Goal: Information Seeking & Learning: Compare options

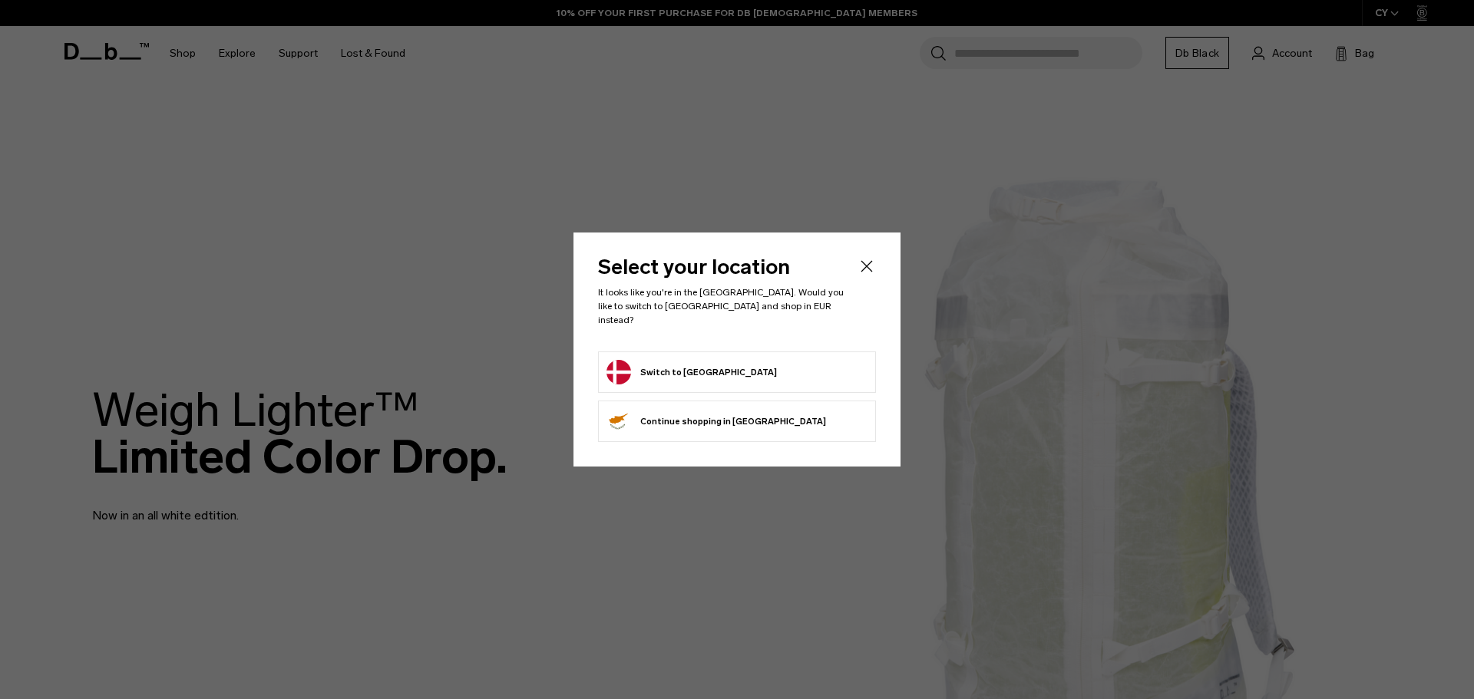
click at [742, 361] on form "Switch to Denmark" at bounding box center [736, 372] width 261 height 25
drag, startPoint x: 667, startPoint y: 351, endPoint x: 666, endPoint y: 360, distance: 9.3
click at [666, 359] on li "Switch to Denmark" at bounding box center [737, 372] width 278 height 41
click at [666, 361] on button "Switch to Denmark" at bounding box center [691, 372] width 170 height 25
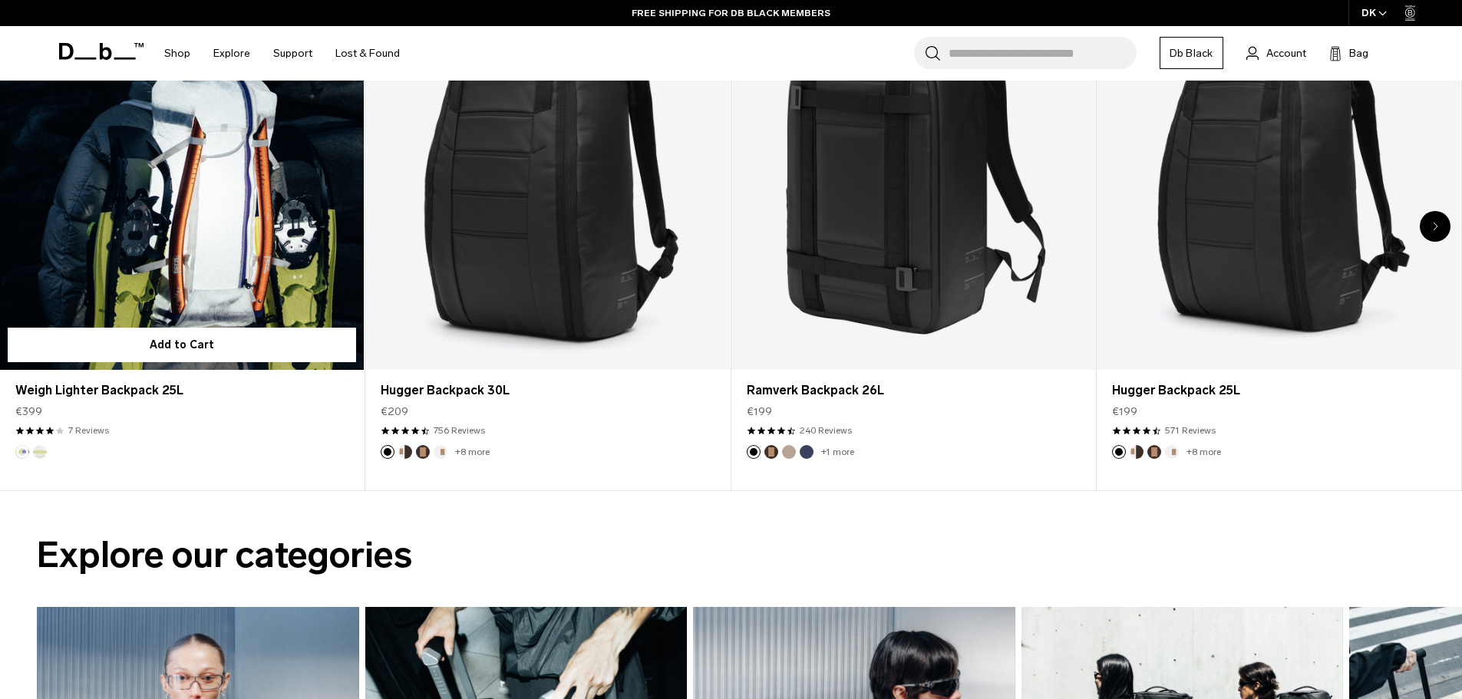
scroll to position [844, 0]
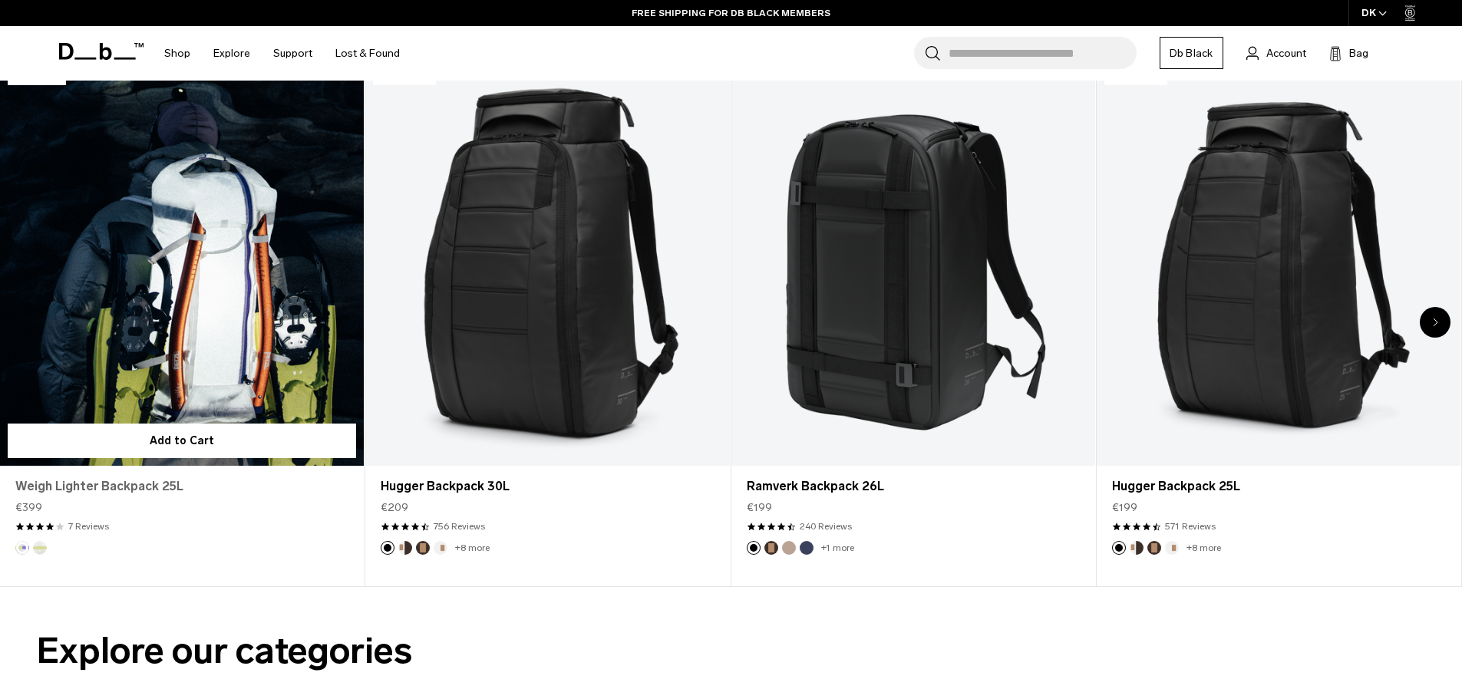
click at [104, 480] on link "Weigh Lighter Backpack 25L" at bounding box center [181, 486] width 333 height 18
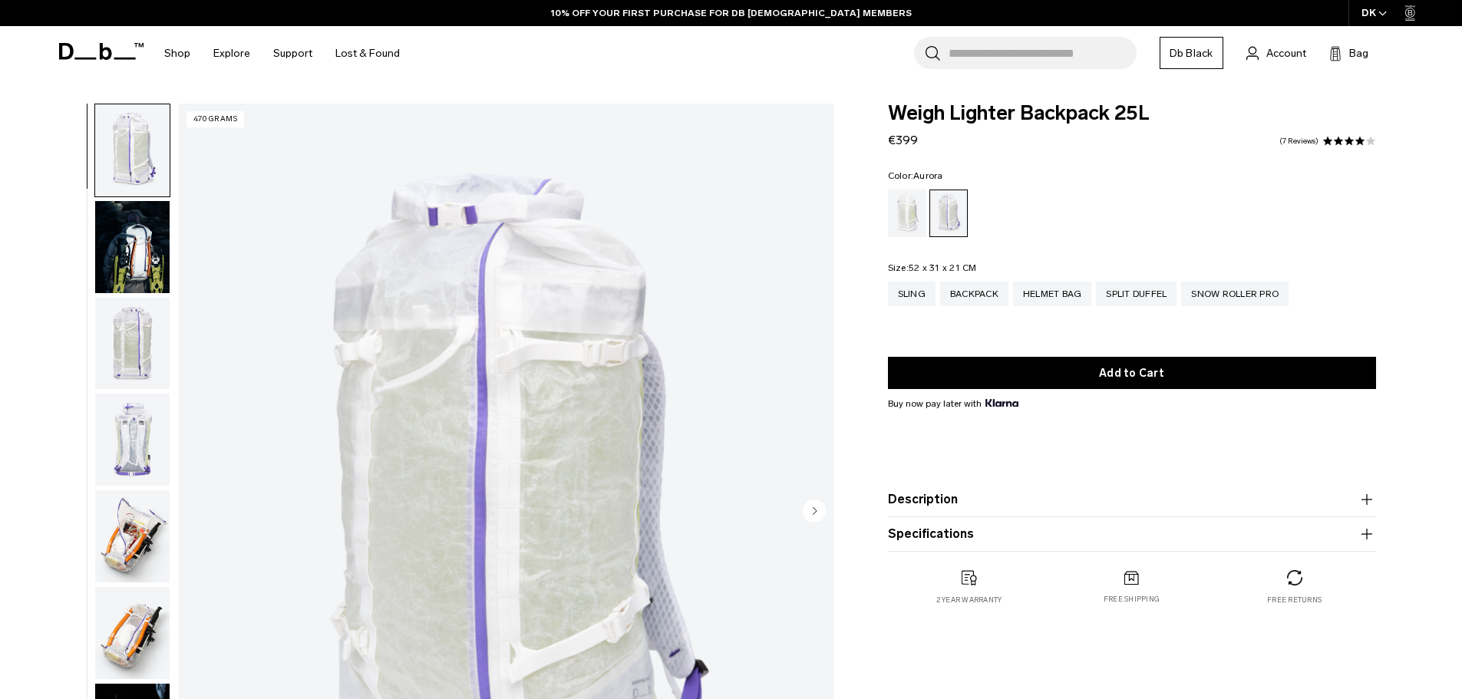
click at [148, 256] on img "button" at bounding box center [132, 247] width 74 height 92
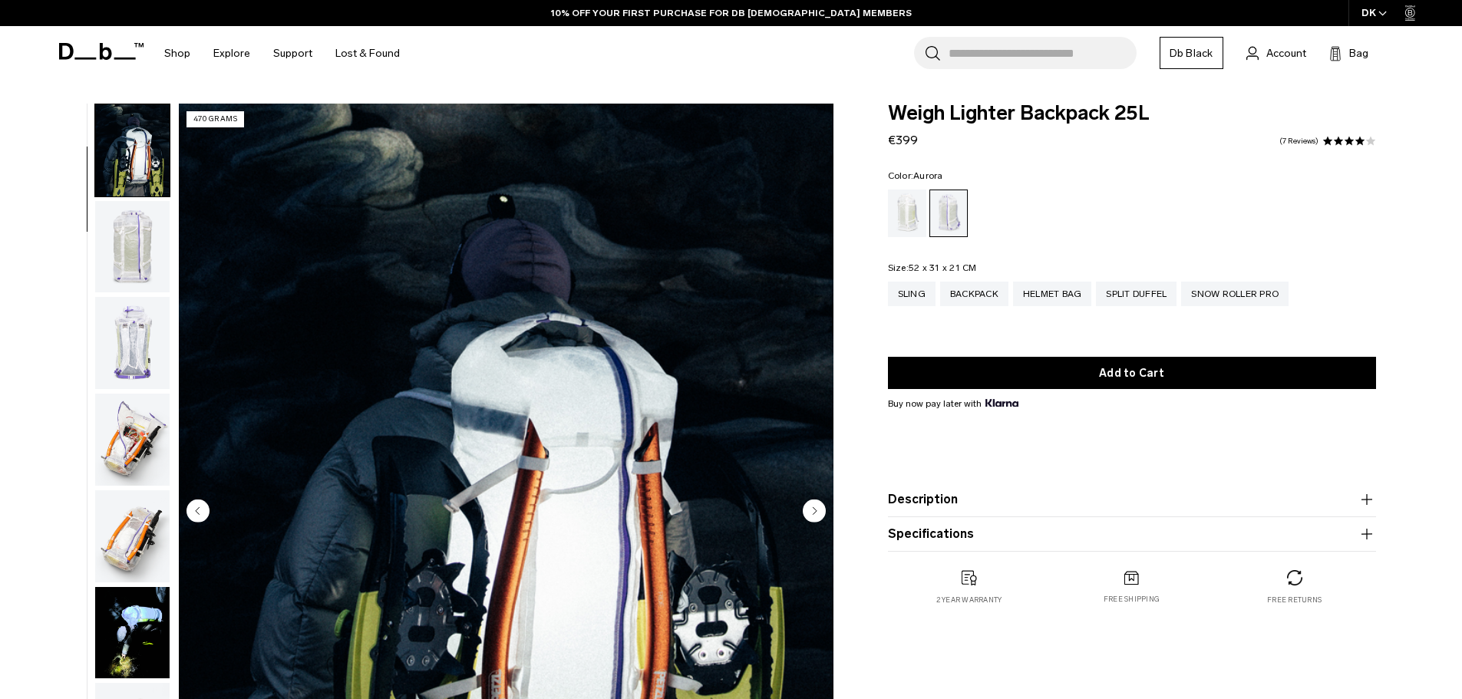
click at [137, 300] on img "button" at bounding box center [132, 343] width 74 height 92
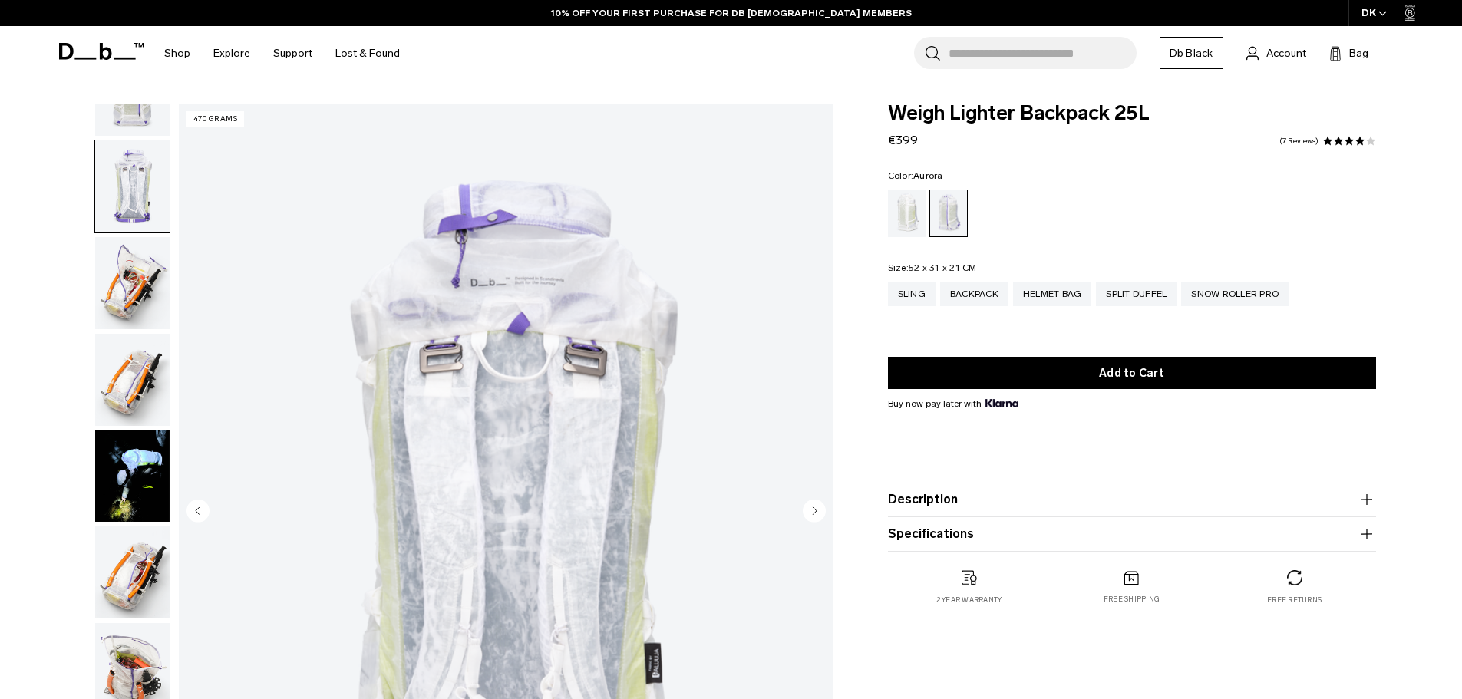
scroll to position [289, 0]
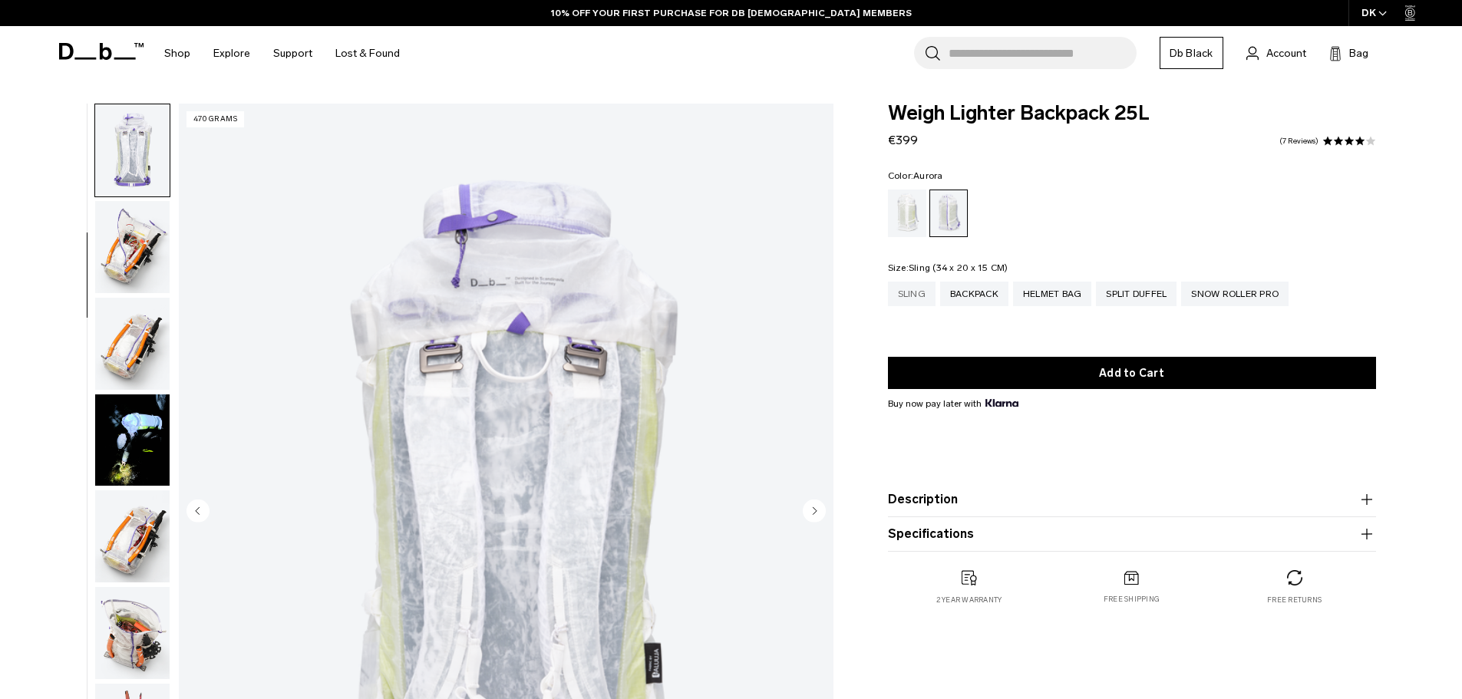
click at [904, 296] on div "Sling" at bounding box center [912, 294] width 48 height 25
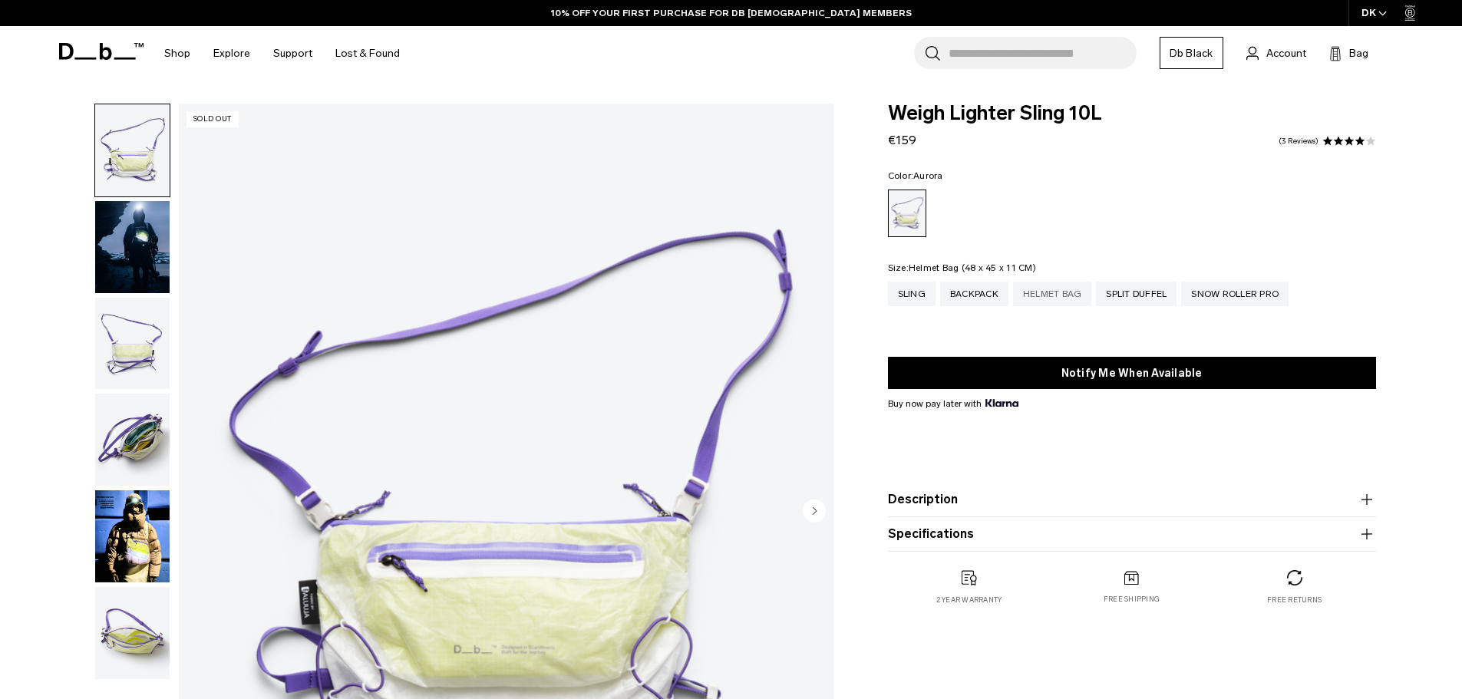
click at [1073, 299] on div "Helmet Bag" at bounding box center [1052, 294] width 79 height 25
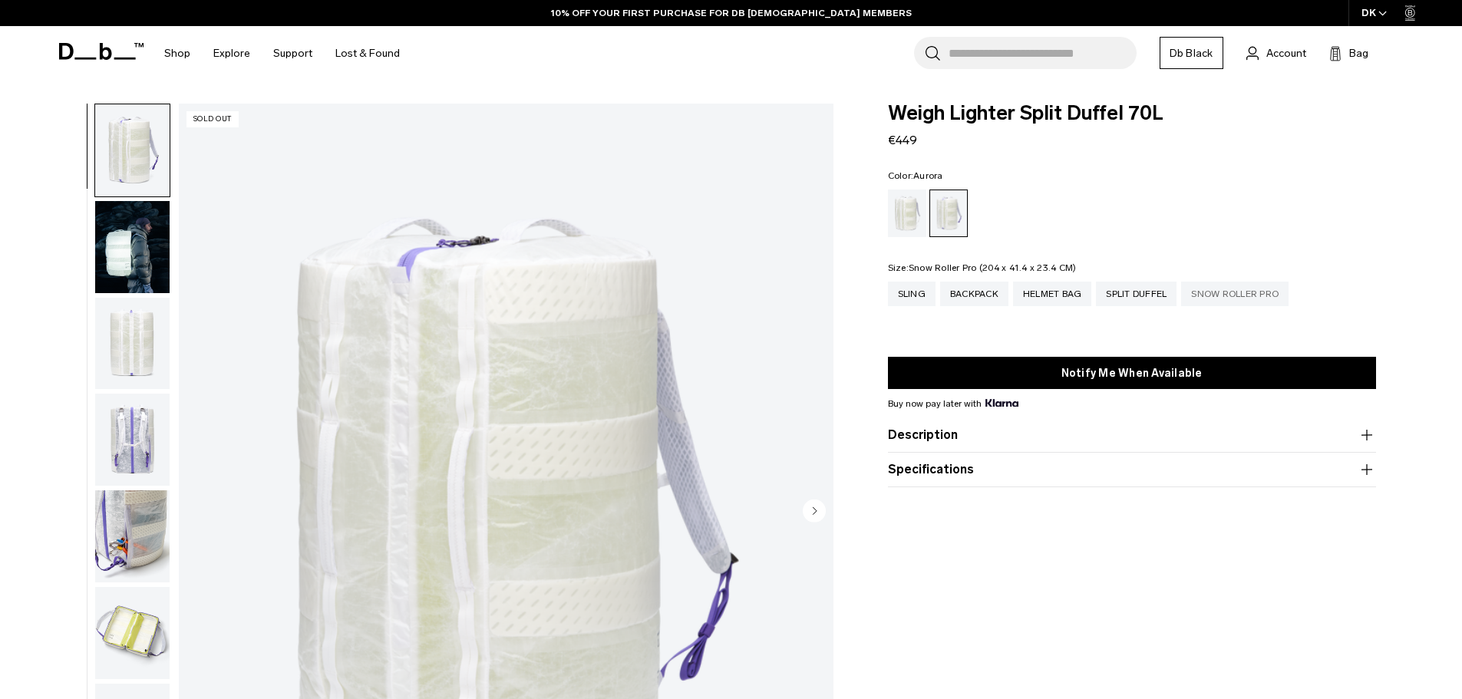
click at [1217, 292] on div "Snow Roller Pro" at bounding box center [1234, 294] width 107 height 25
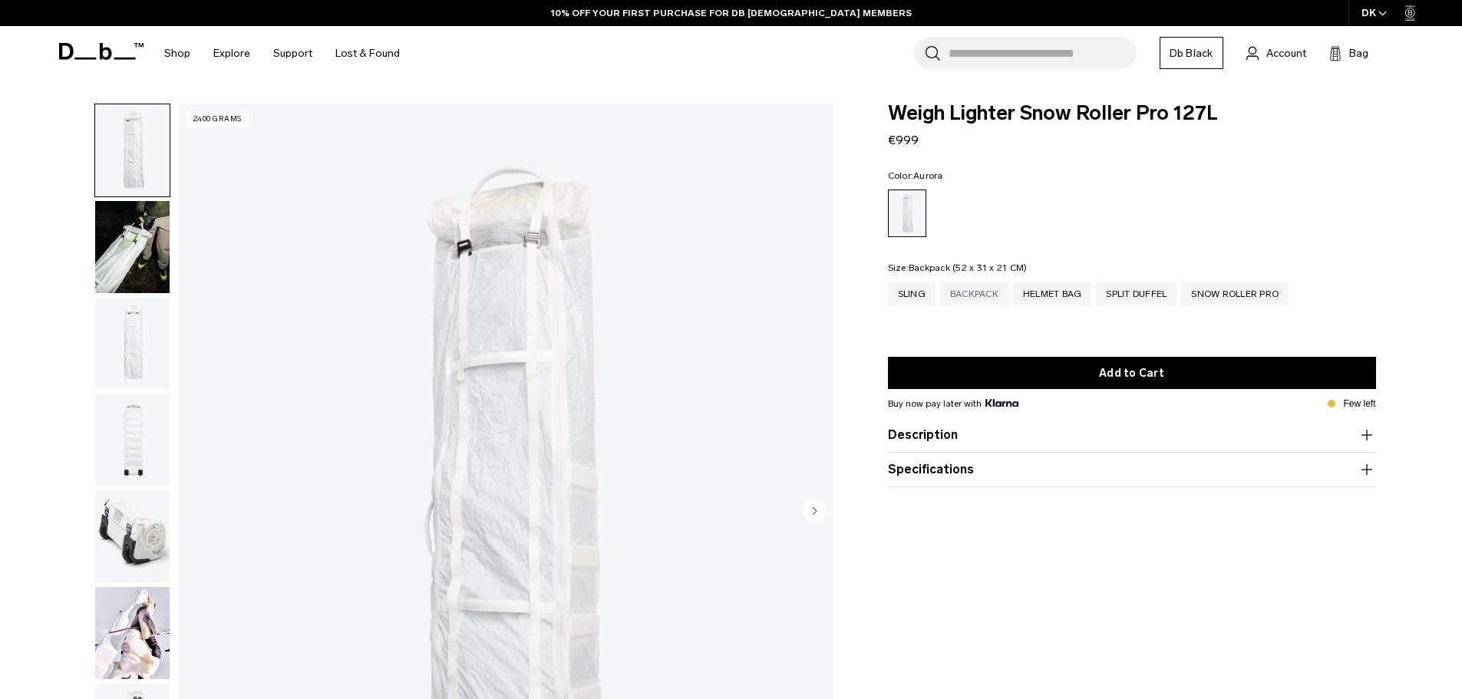
click at [973, 291] on div "Backpack" at bounding box center [974, 294] width 68 height 25
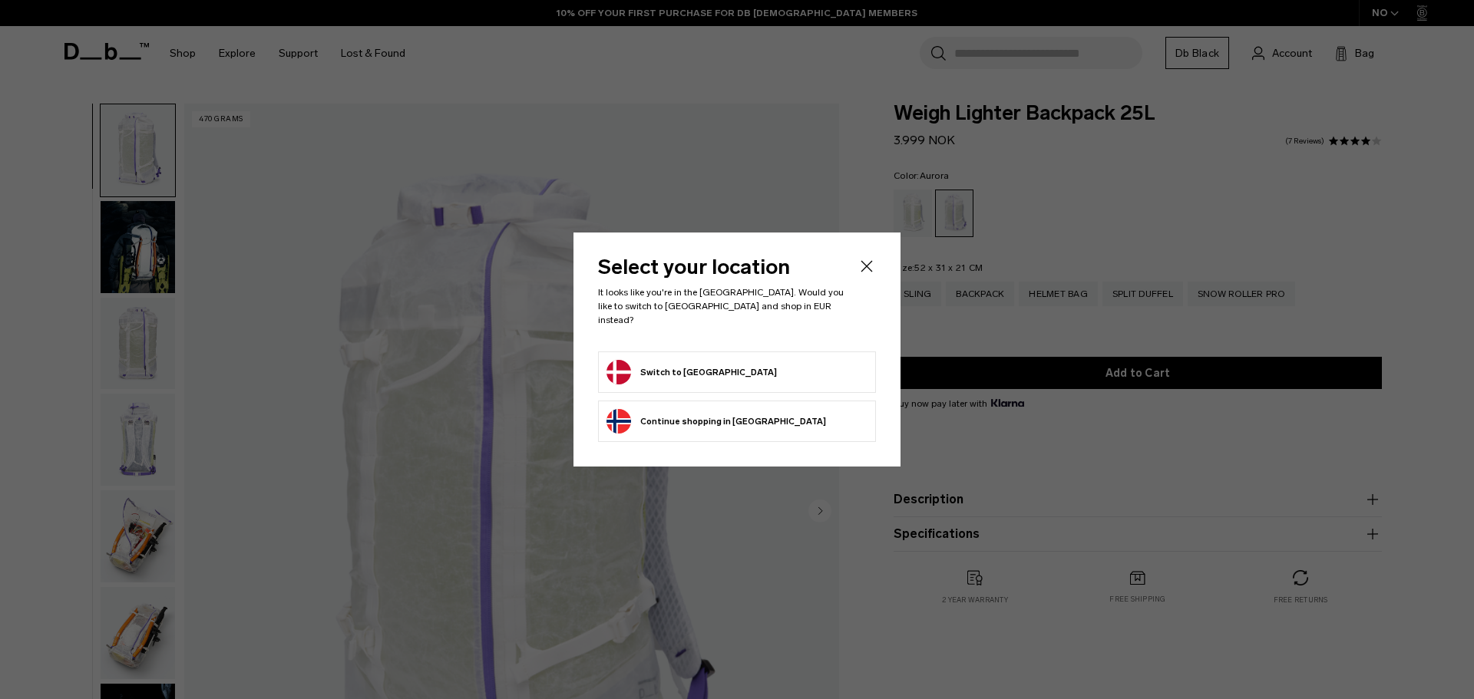
click at [763, 361] on form "Switch to Denmark" at bounding box center [736, 372] width 261 height 25
click at [873, 272] on icon "Close" at bounding box center [866, 266] width 18 height 18
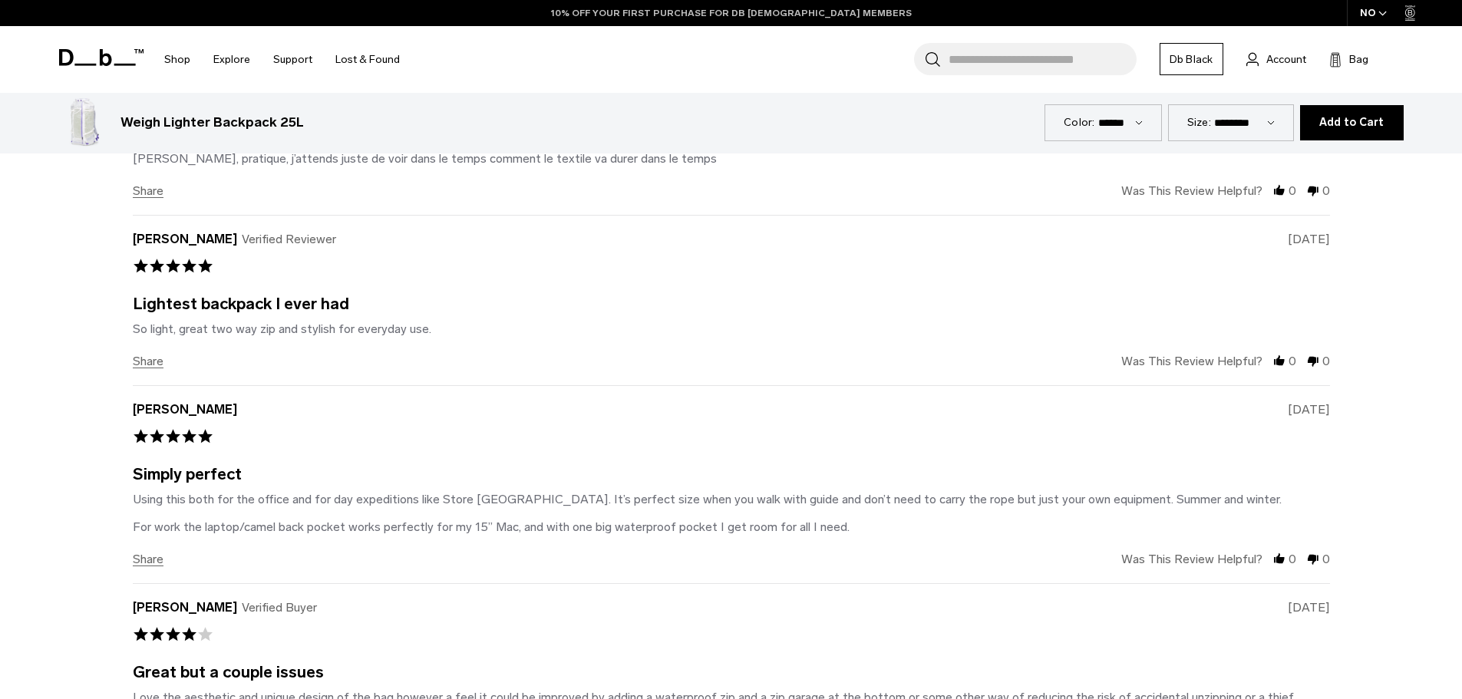
scroll to position [3147, 0]
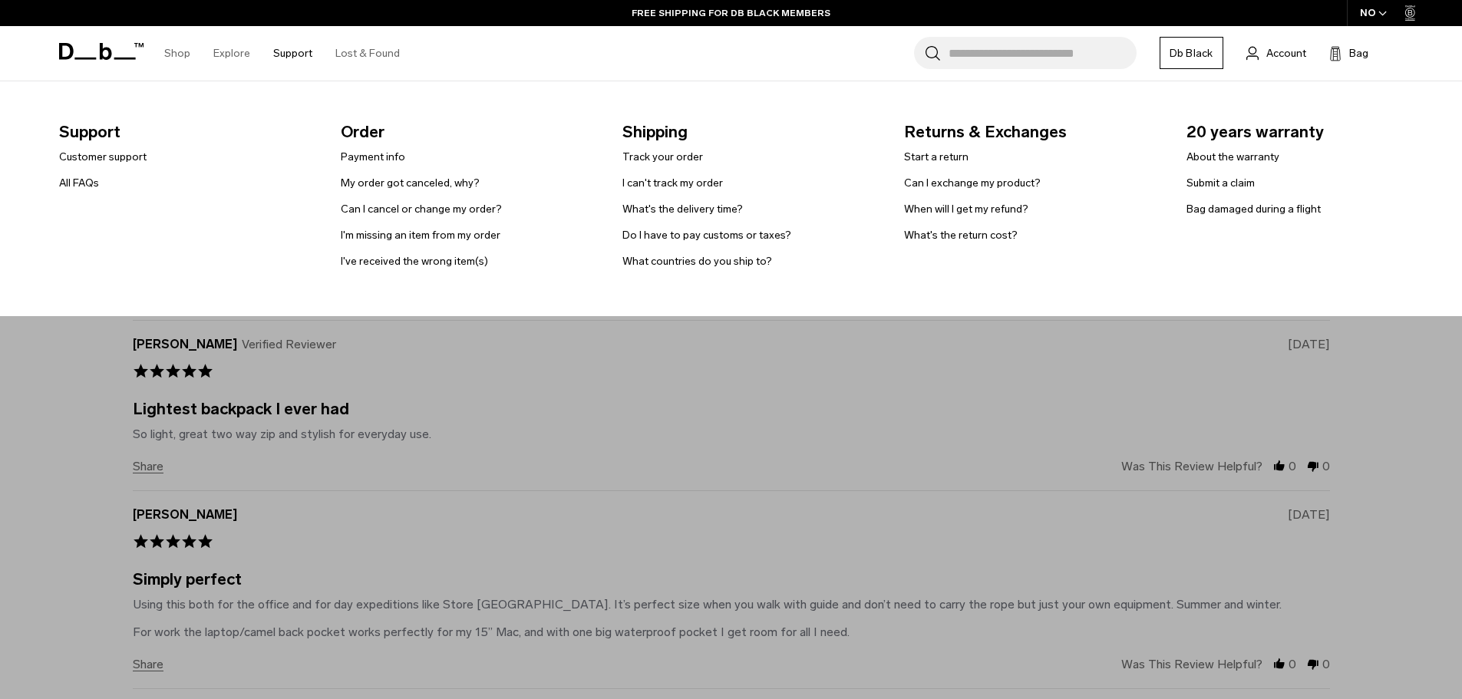
click at [298, 51] on link "Support" at bounding box center [292, 53] width 39 height 55
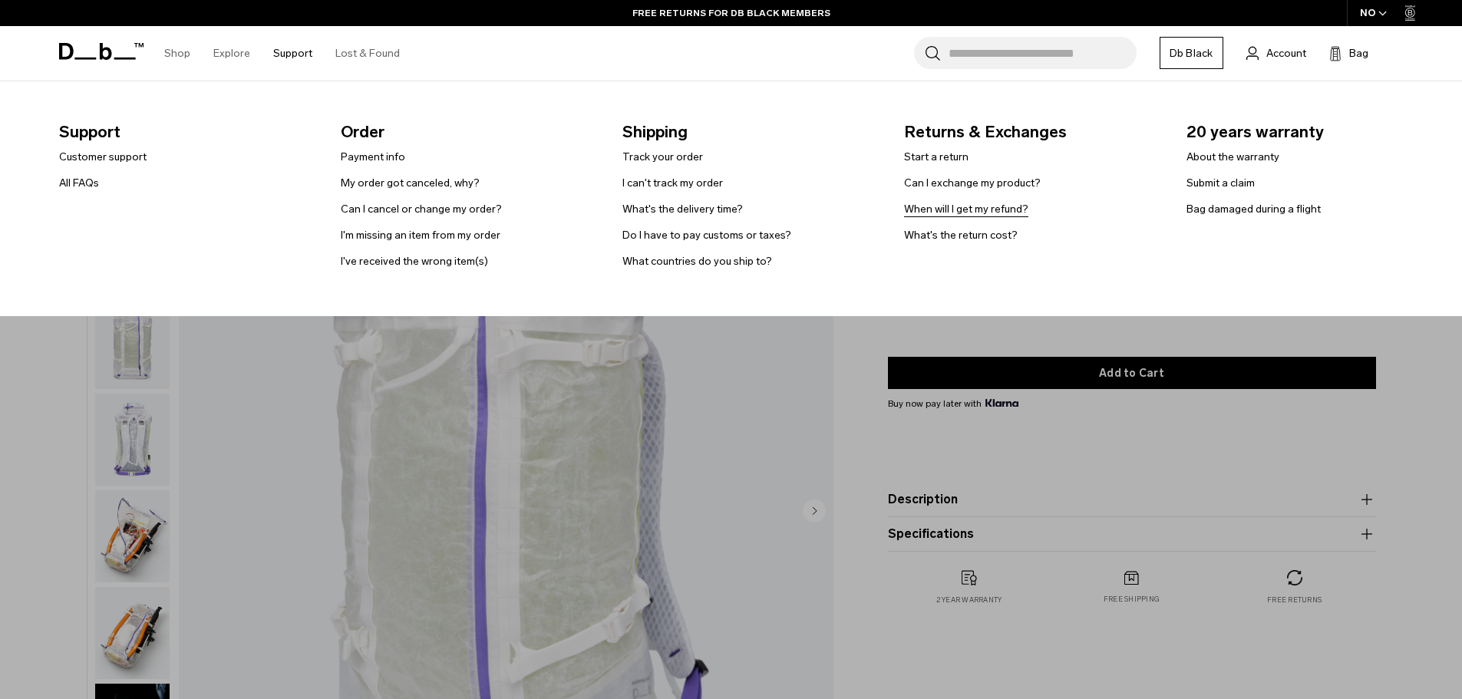
click at [1009, 212] on link "When will I get my refund?" at bounding box center [966, 209] width 124 height 16
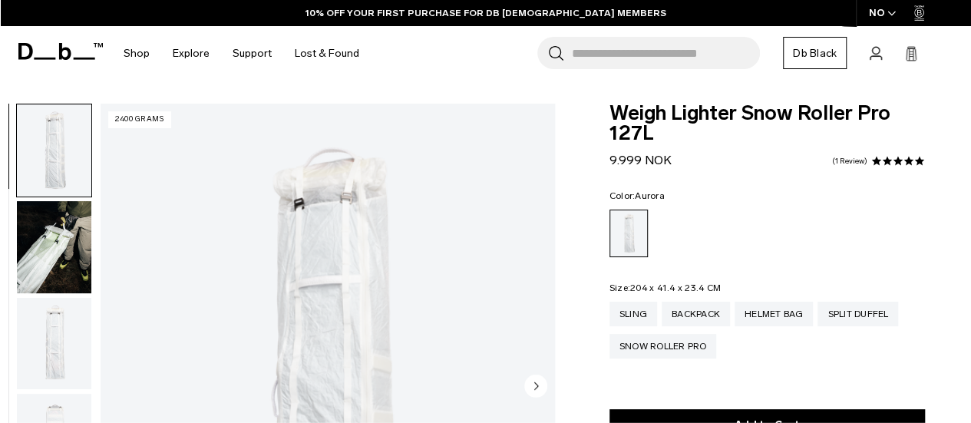
click at [894, 14] on icon "button" at bounding box center [891, 13] width 8 height 5
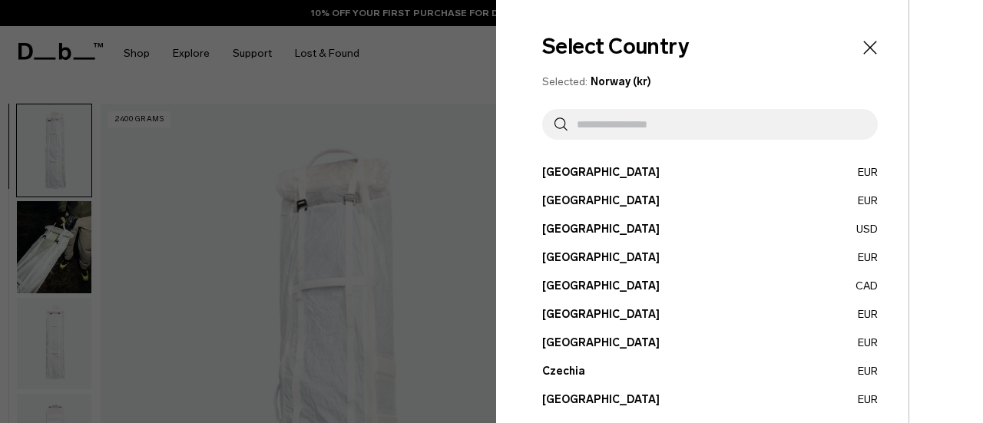
click at [666, 115] on input "text" at bounding box center [716, 124] width 298 height 31
type input "*******"
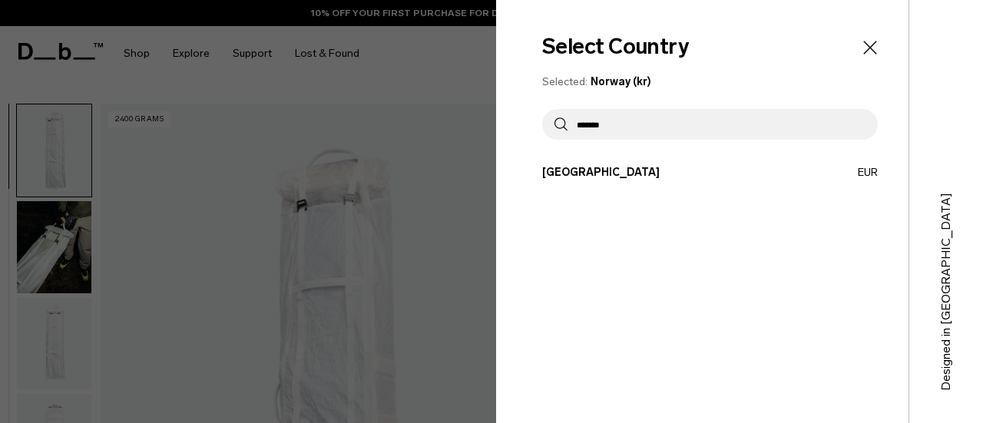
click at [576, 170] on button "Denmark EUR" at bounding box center [709, 172] width 335 height 16
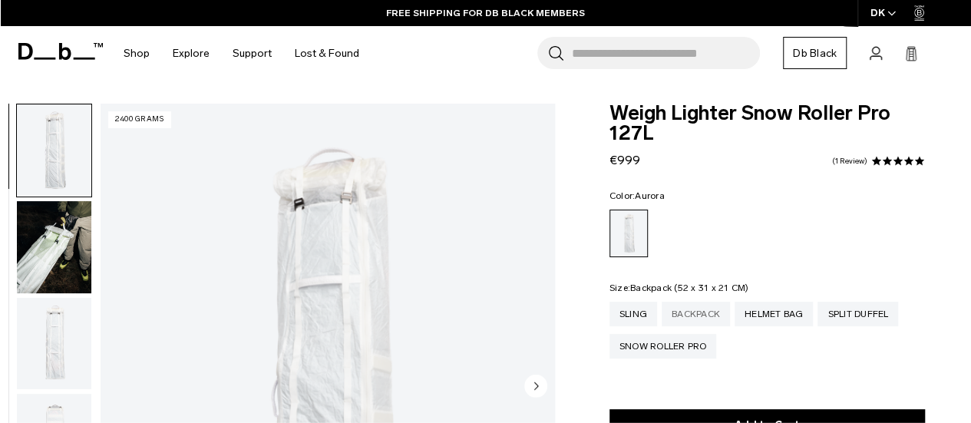
click at [697, 306] on div "Backpack" at bounding box center [696, 314] width 68 height 25
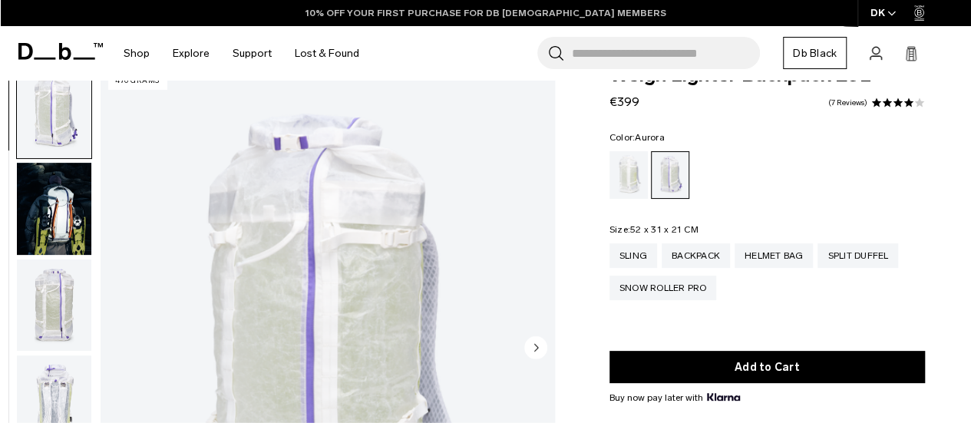
scroll to position [31, 0]
